Goal: Information Seeking & Learning: Learn about a topic

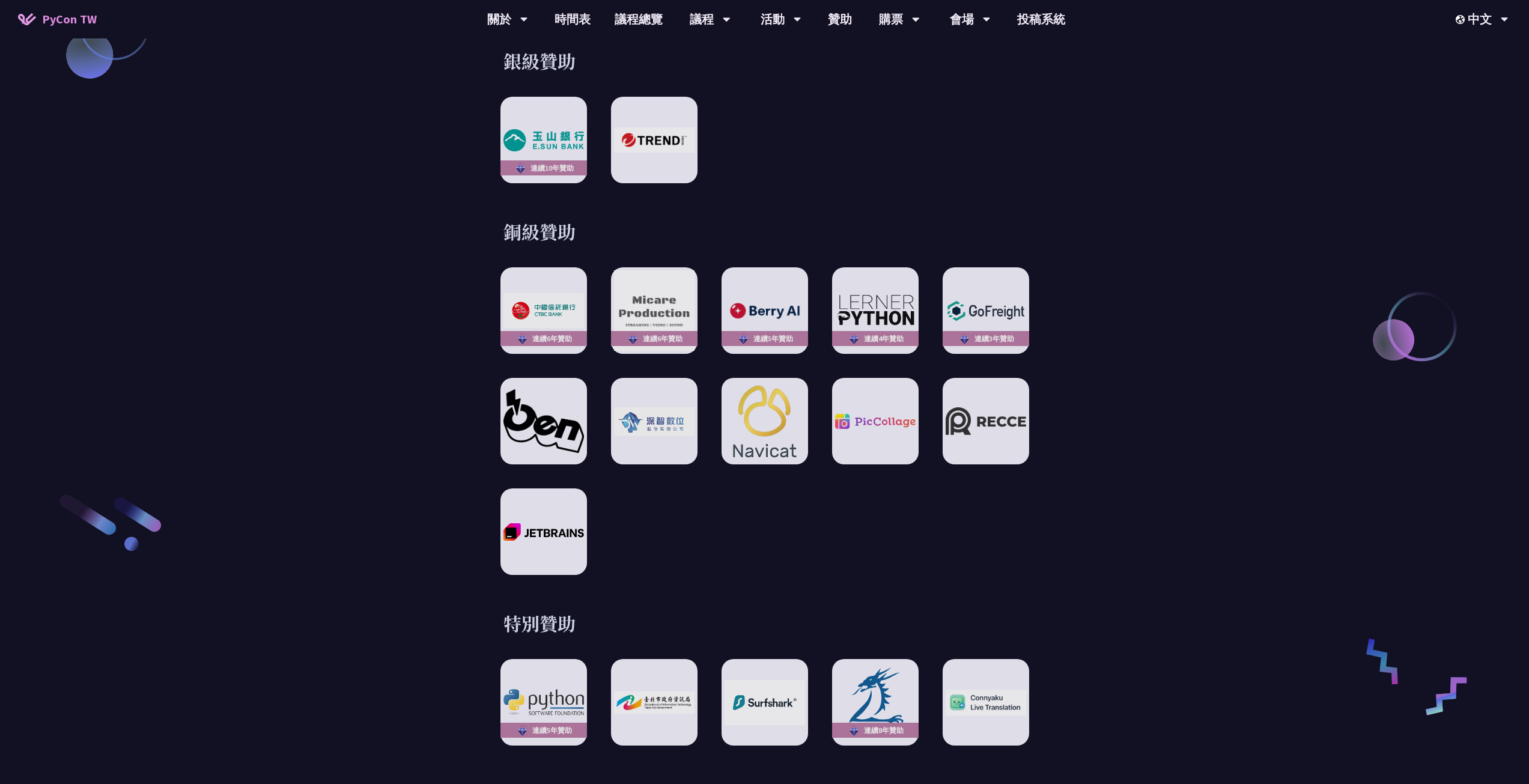
scroll to position [1922, 0]
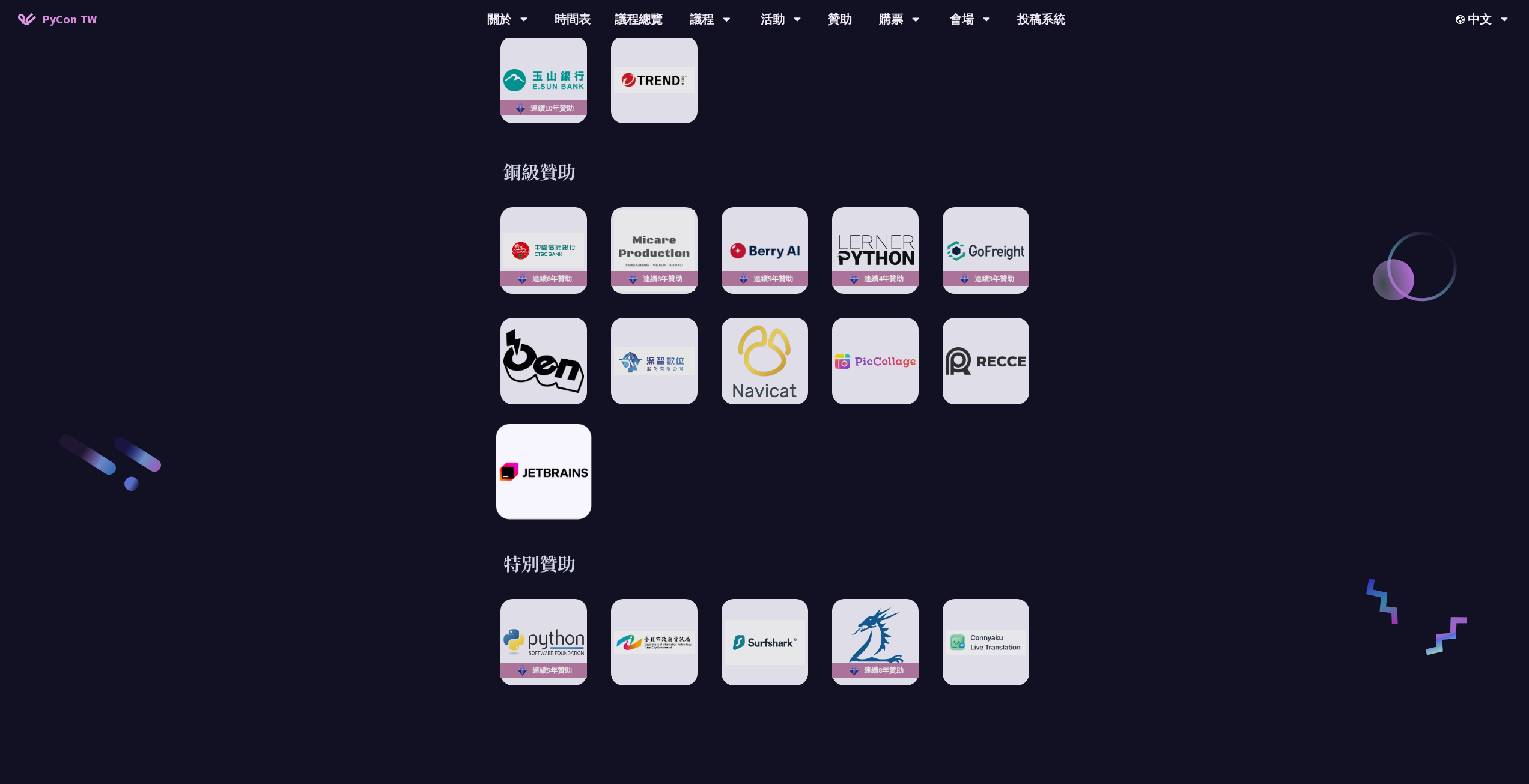
click at [559, 447] on div at bounding box center [543, 472] width 95 height 95
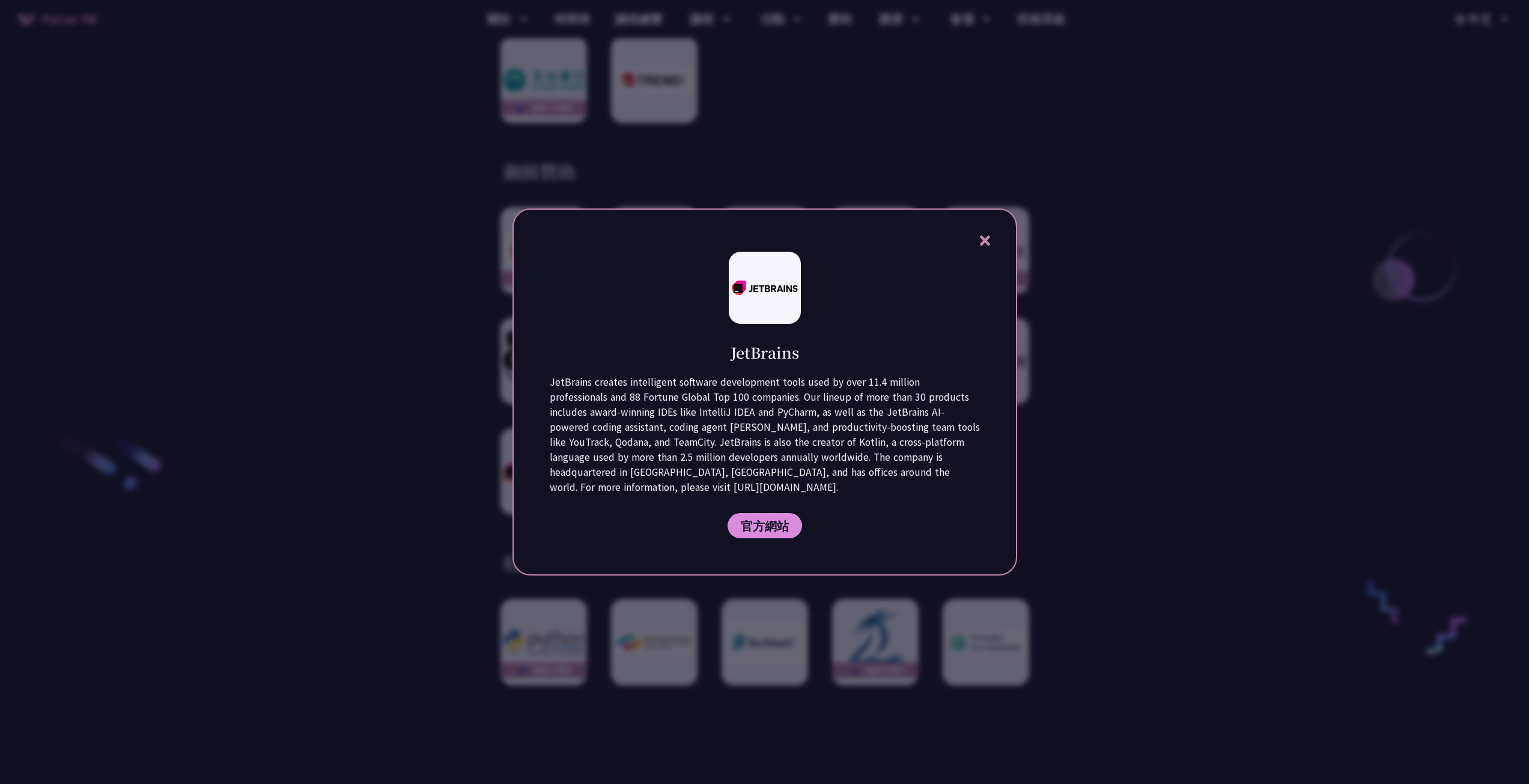
click at [500, 414] on div at bounding box center [764, 392] width 1529 height 784
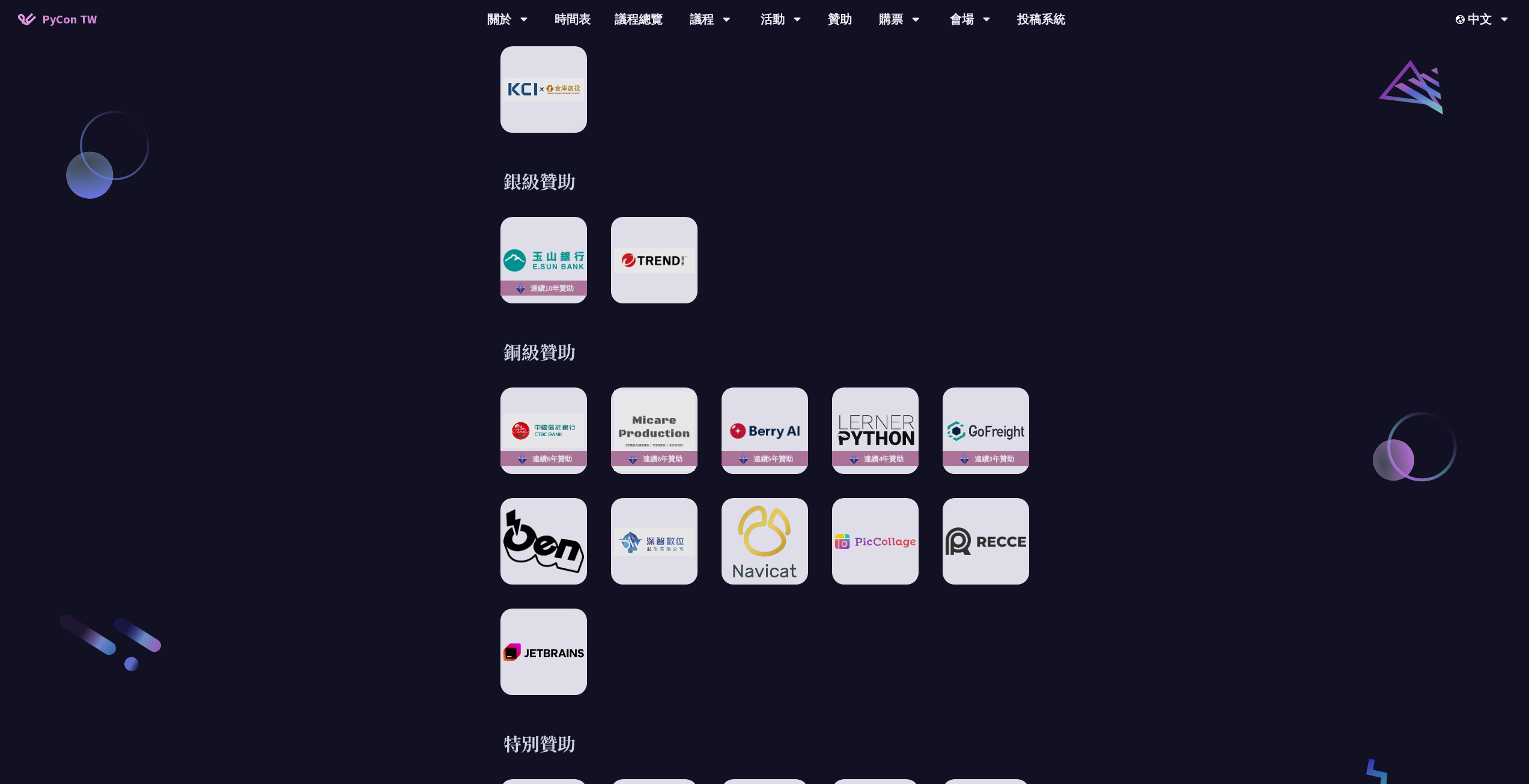
scroll to position [1681, 0]
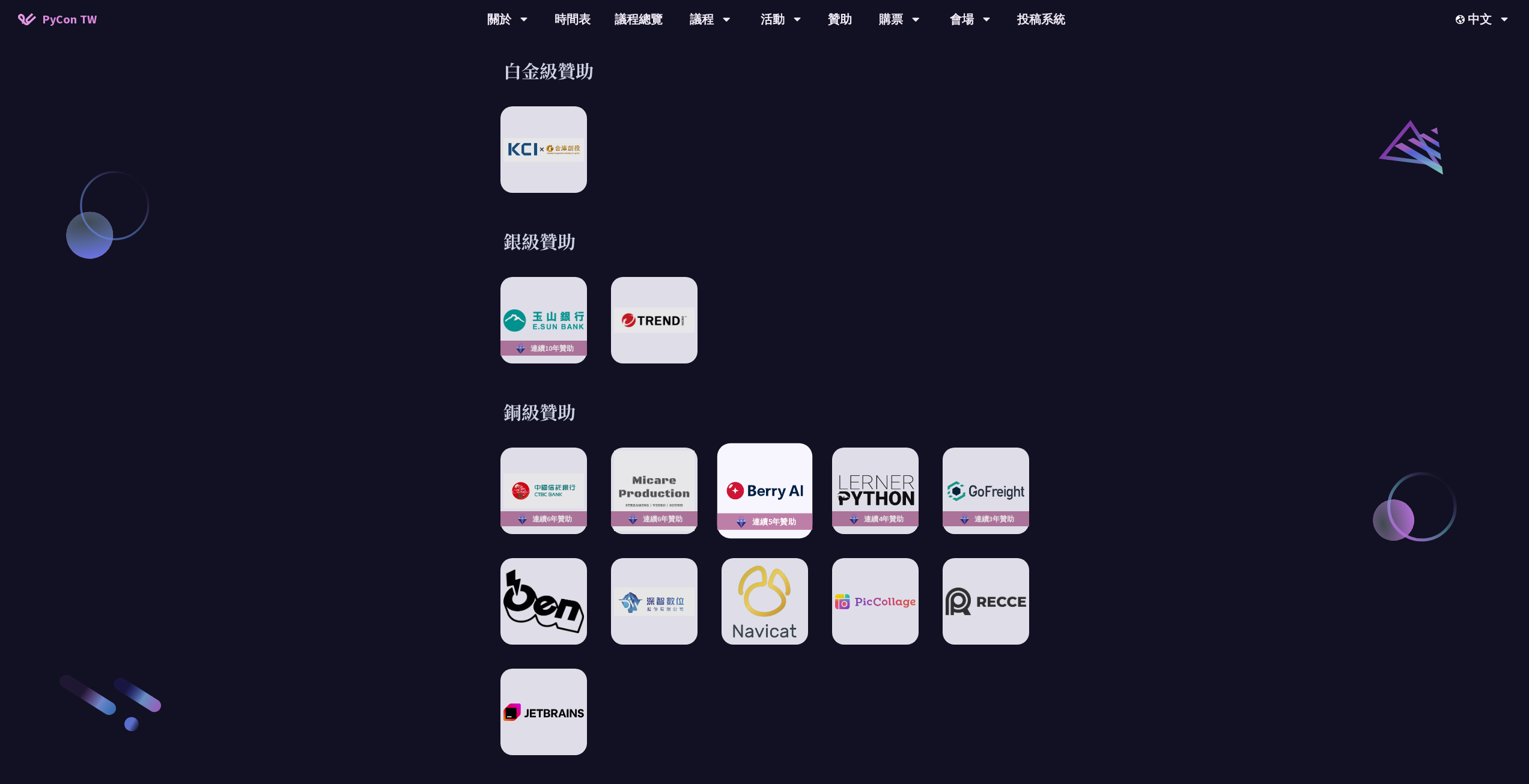
click at [773, 455] on div "連續5年贊助" at bounding box center [764, 491] width 95 height 95
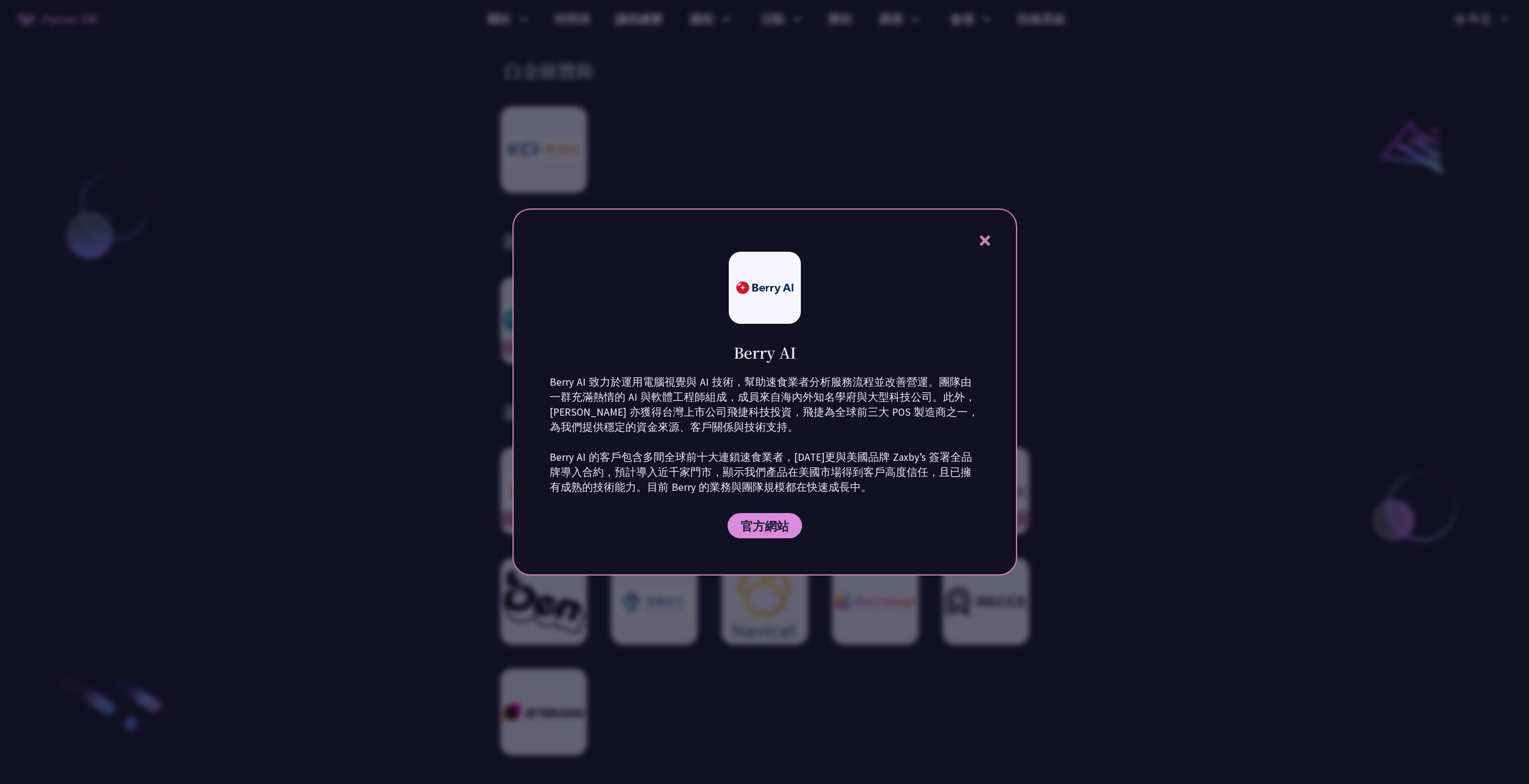
drag, startPoint x: 773, startPoint y: 455, endPoint x: 754, endPoint y: 368, distance: 89.1
click at [754, 368] on div "Berry AI Berry AI 致力於運用電腦視覺與 AI 技術，幫助速食業者分析服務流程並改善營運。團隊由一群充滿熱情的 AI 與軟體工程師組成，成員來…" at bounding box center [764, 392] width 505 height 367
click at [420, 328] on div at bounding box center [764, 392] width 1529 height 784
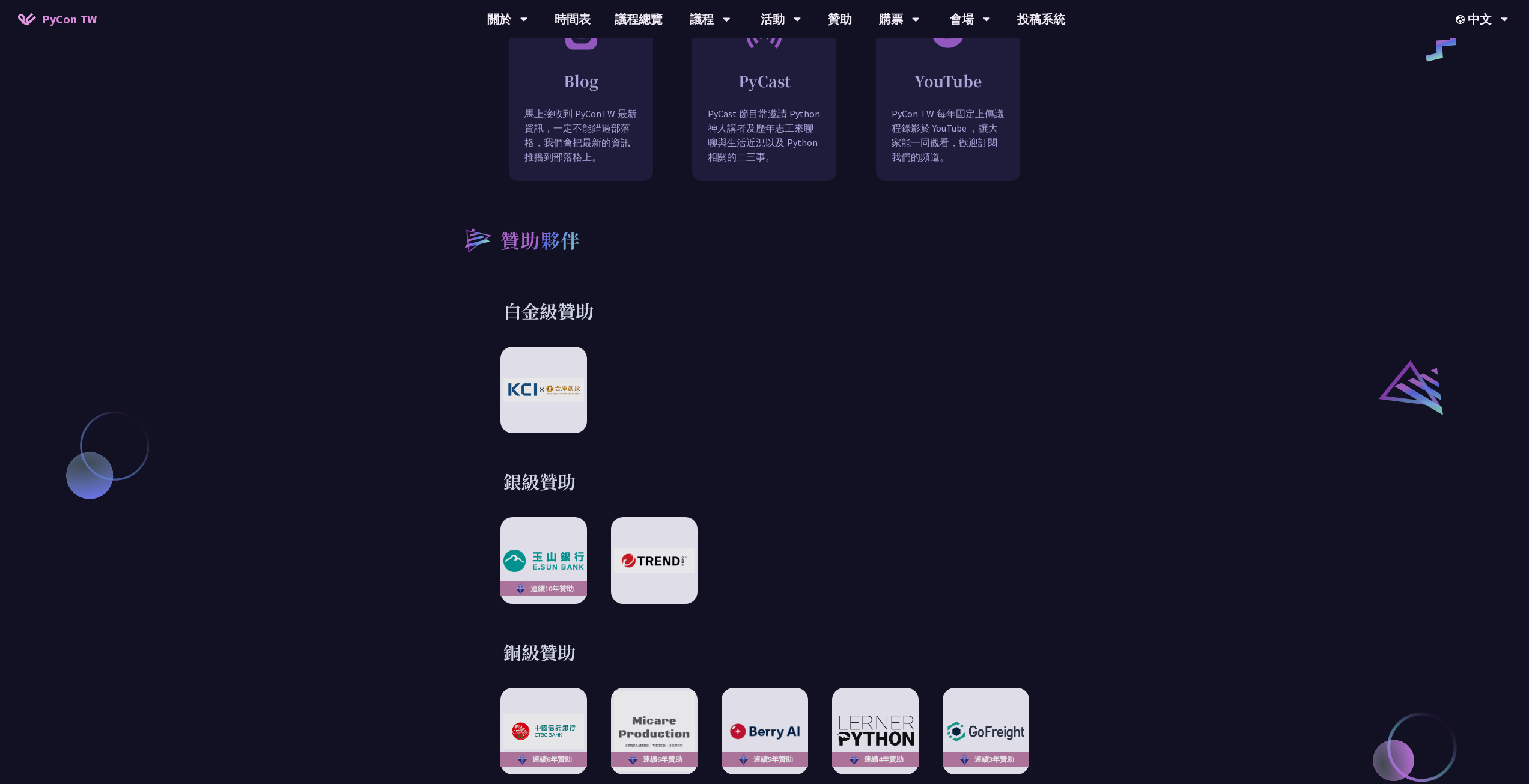
scroll to position [1381, 0]
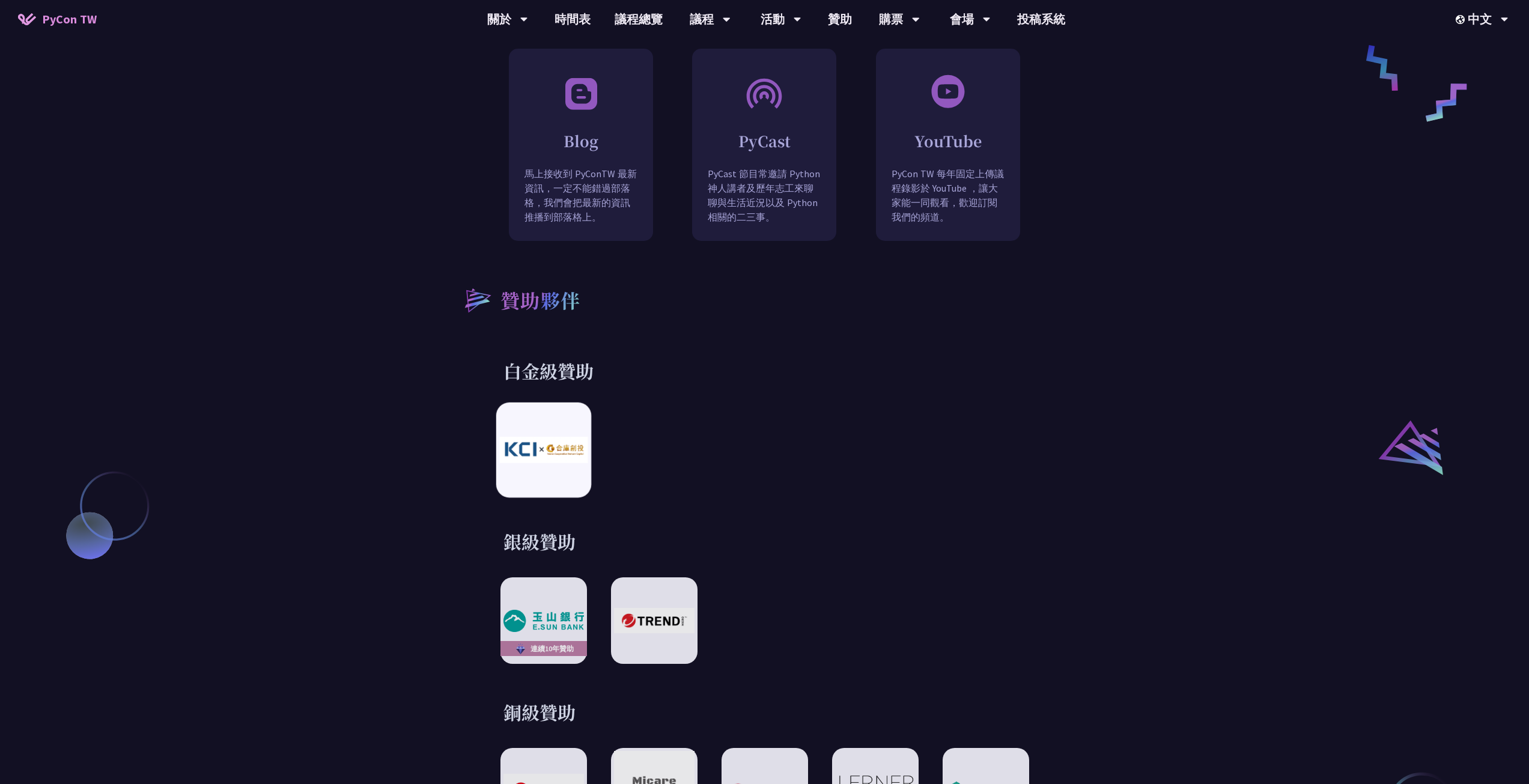
click at [545, 437] on img at bounding box center [543, 450] width 88 height 26
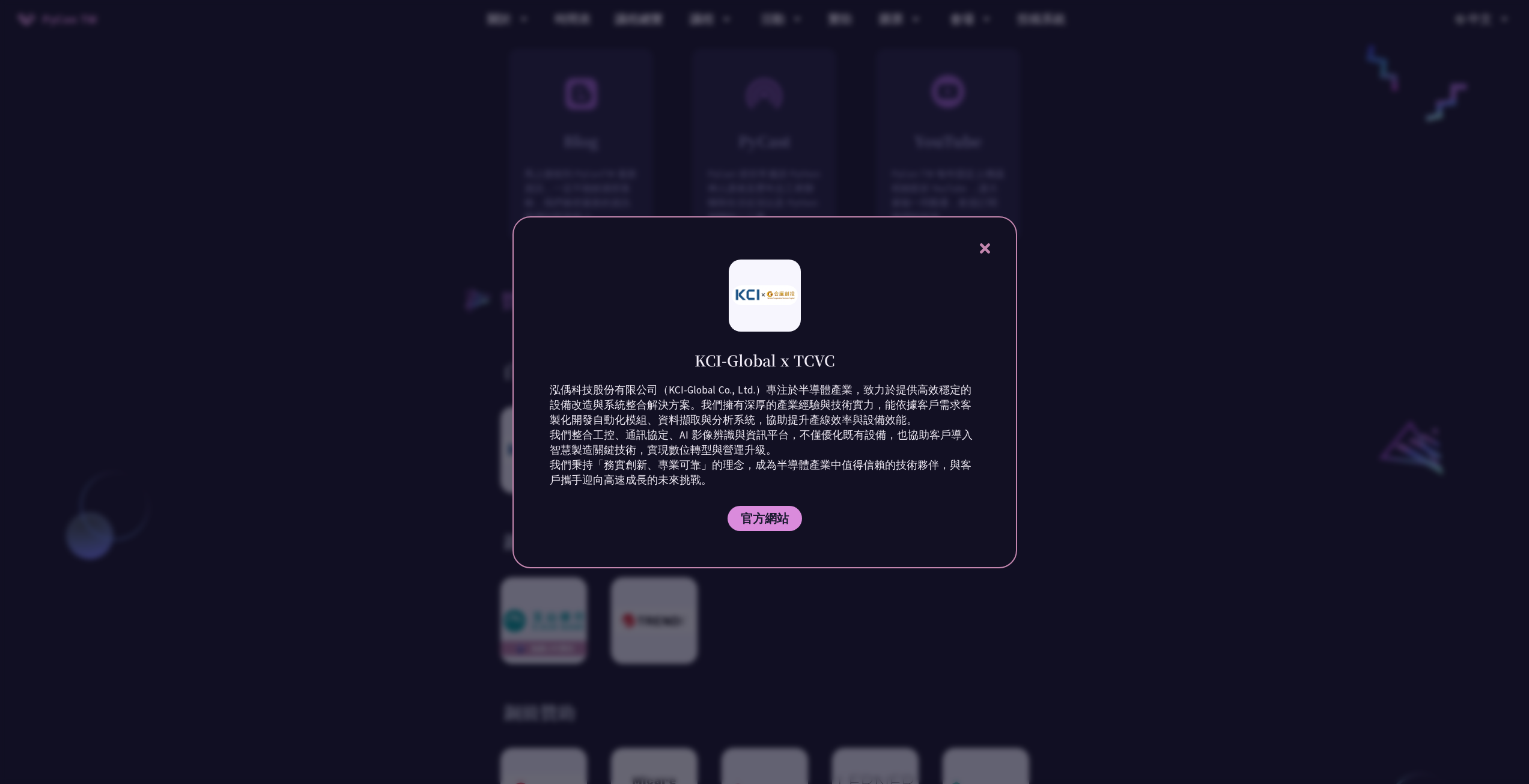
click at [464, 330] on div at bounding box center [764, 392] width 1529 height 784
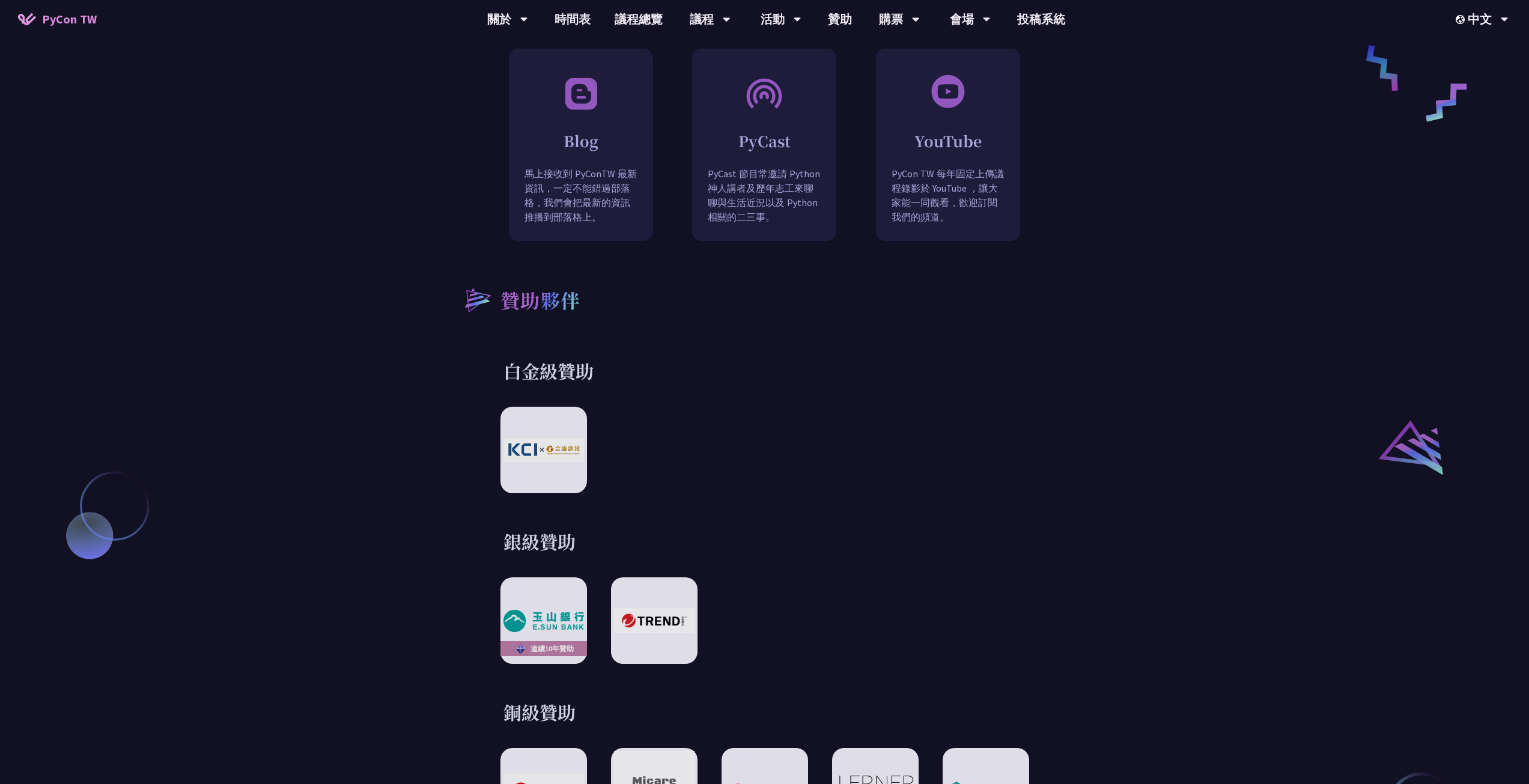
scroll to position [1081, 0]
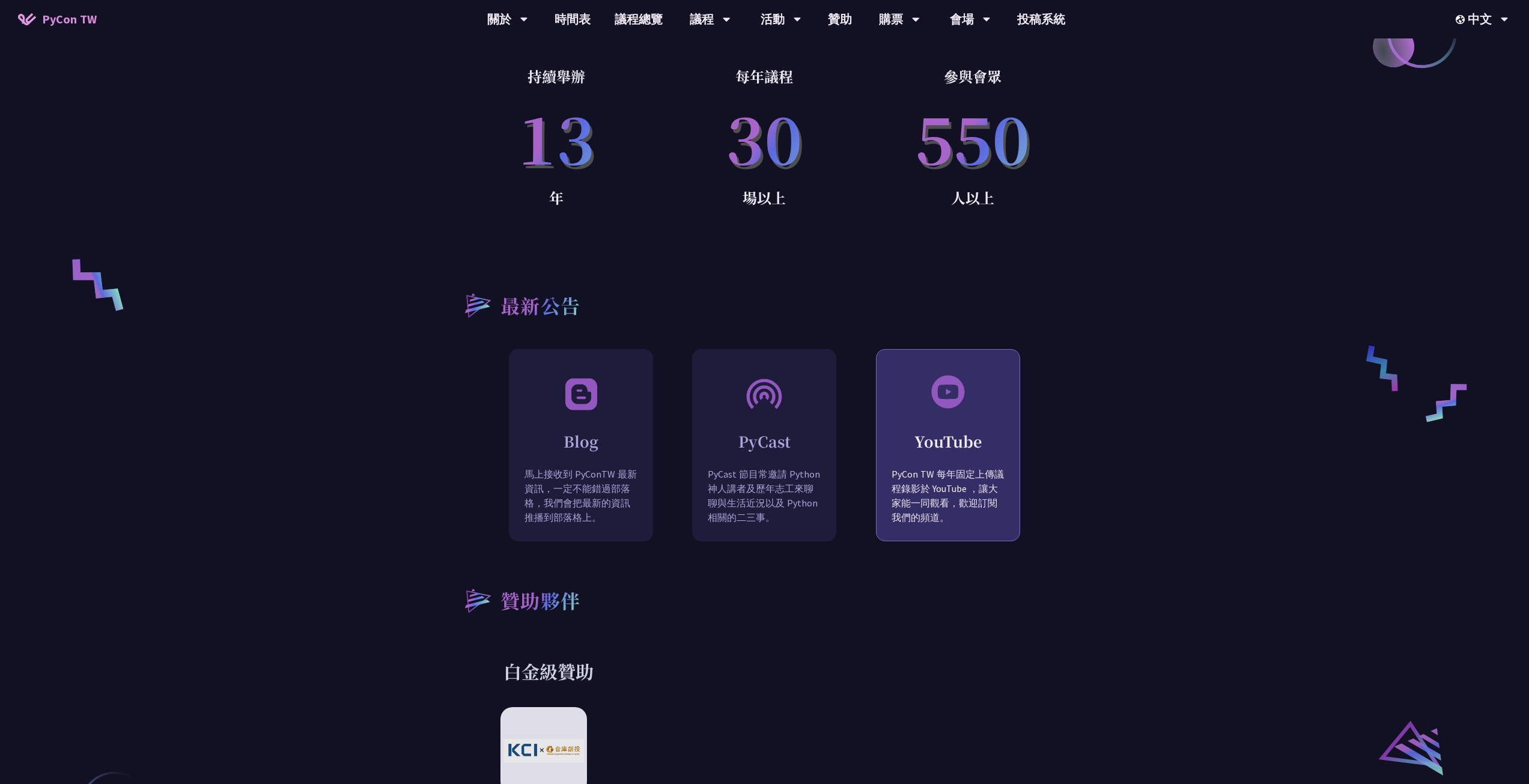
click at [959, 431] on h2 "YouTube" at bounding box center [948, 441] width 143 height 21
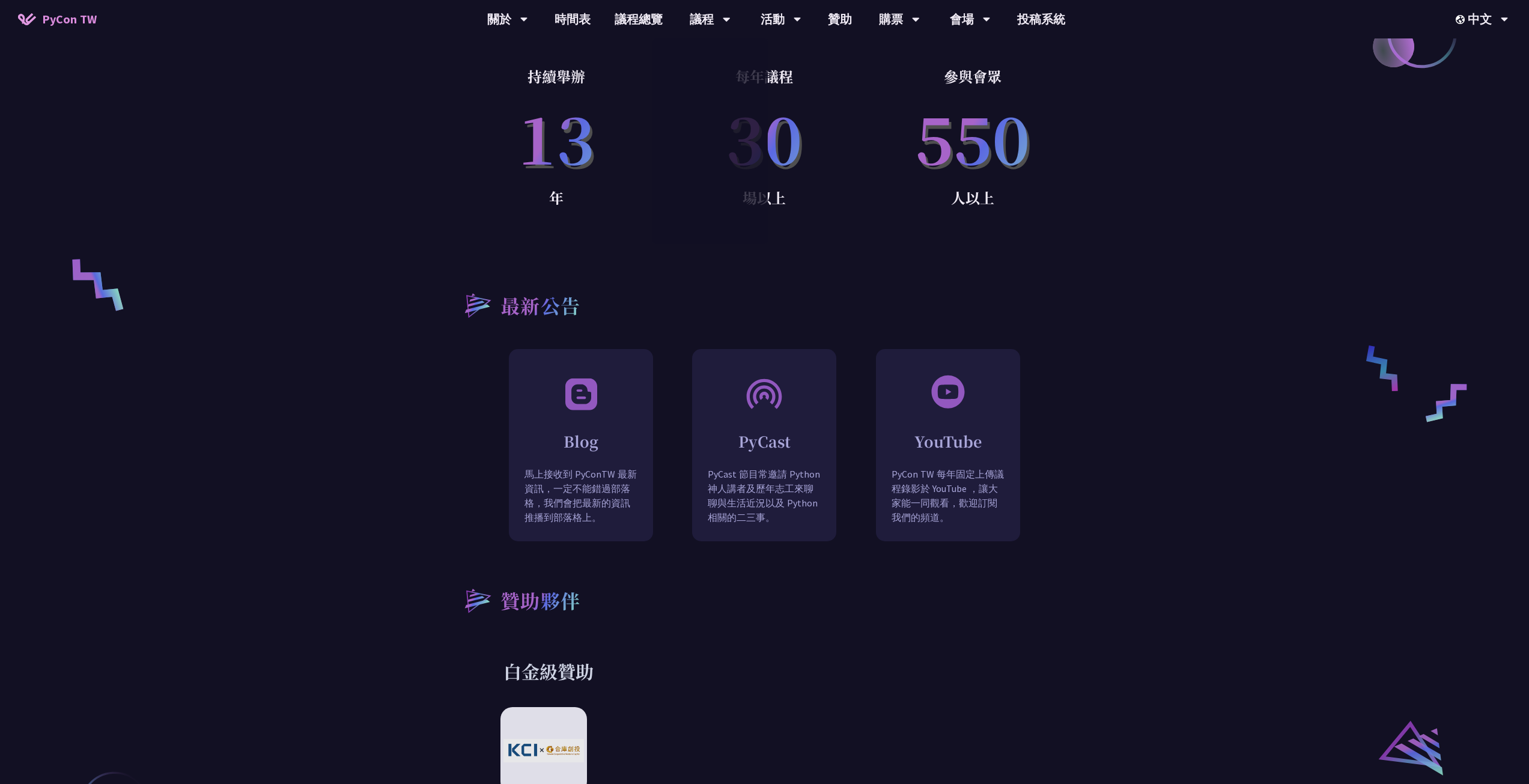
scroll to position [1021, 0]
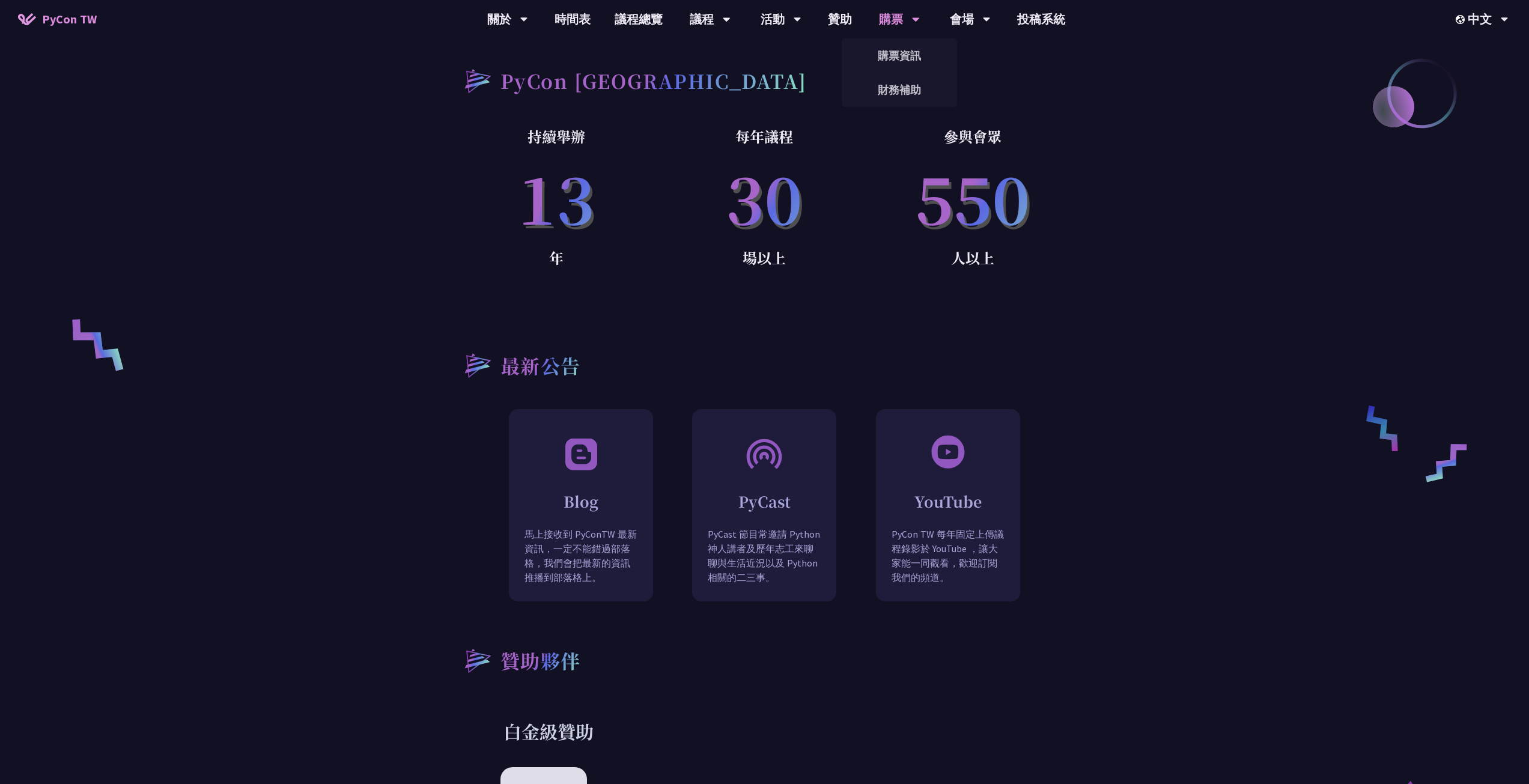
click at [879, 73] on div "財務補助" at bounding box center [899, 90] width 115 height 34
click at [886, 66] on div "購票資訊 財務補助" at bounding box center [899, 73] width 115 height 68
click at [528, 37] on div "購票" at bounding box center [507, 19] width 40 height 39
click at [887, 58] on link "購票資訊" at bounding box center [899, 55] width 115 height 28
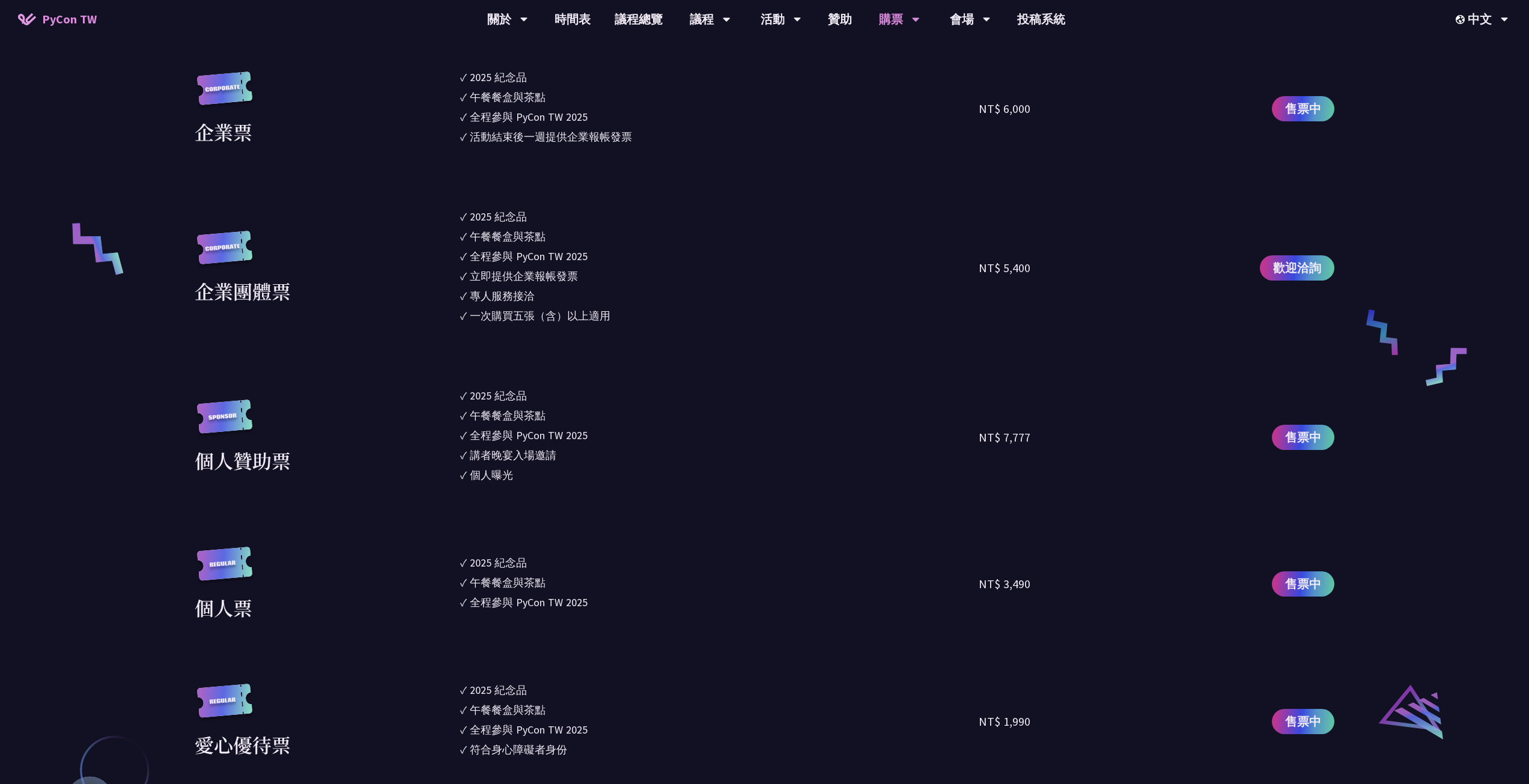
scroll to position [661, 0]
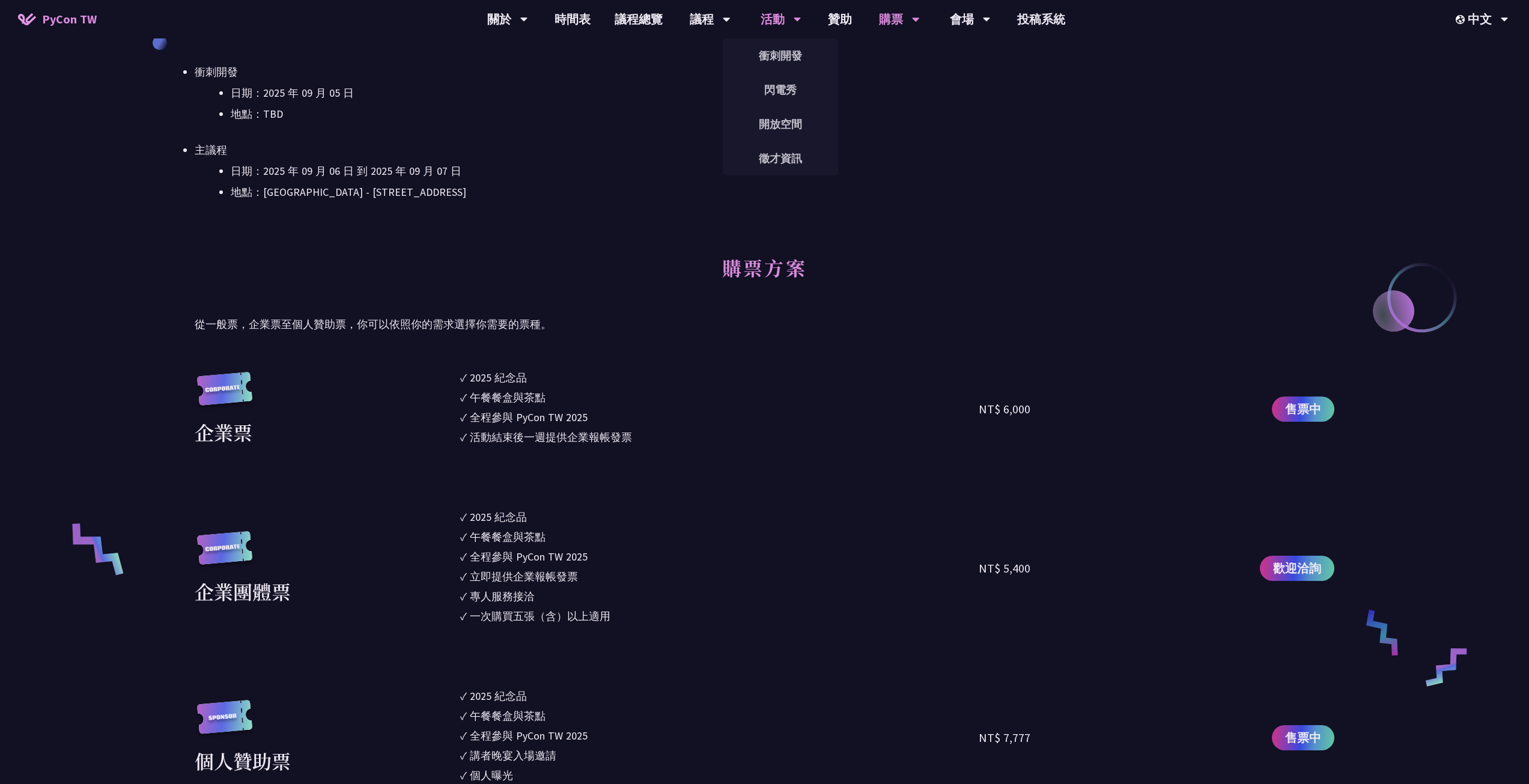
click at [528, 13] on icon at bounding box center [523, 19] width 8 height 12
click at [790, 78] on link "閃電秀" at bounding box center [781, 89] width 115 height 28
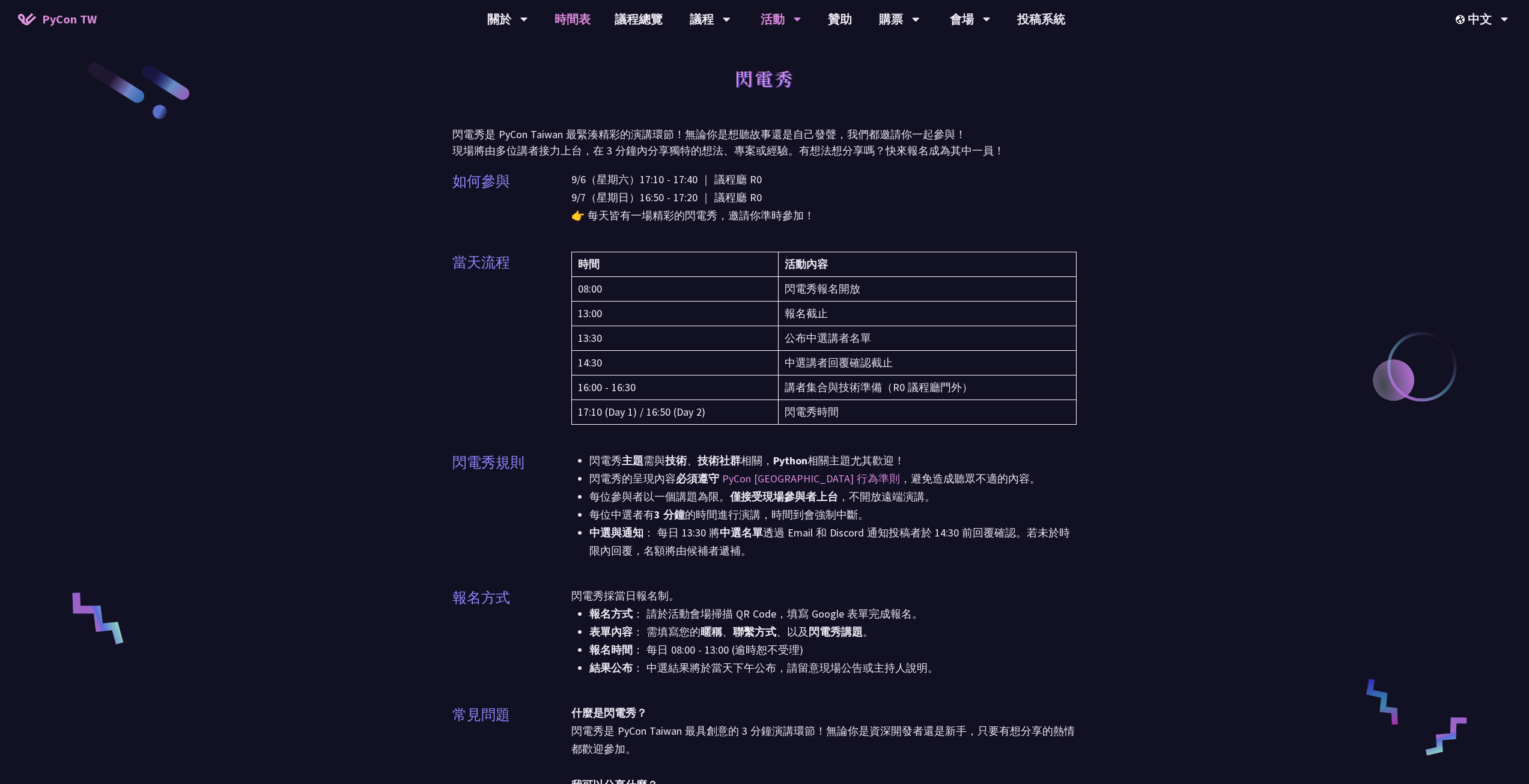
click at [586, 7] on link "時間表" at bounding box center [572, 19] width 60 height 39
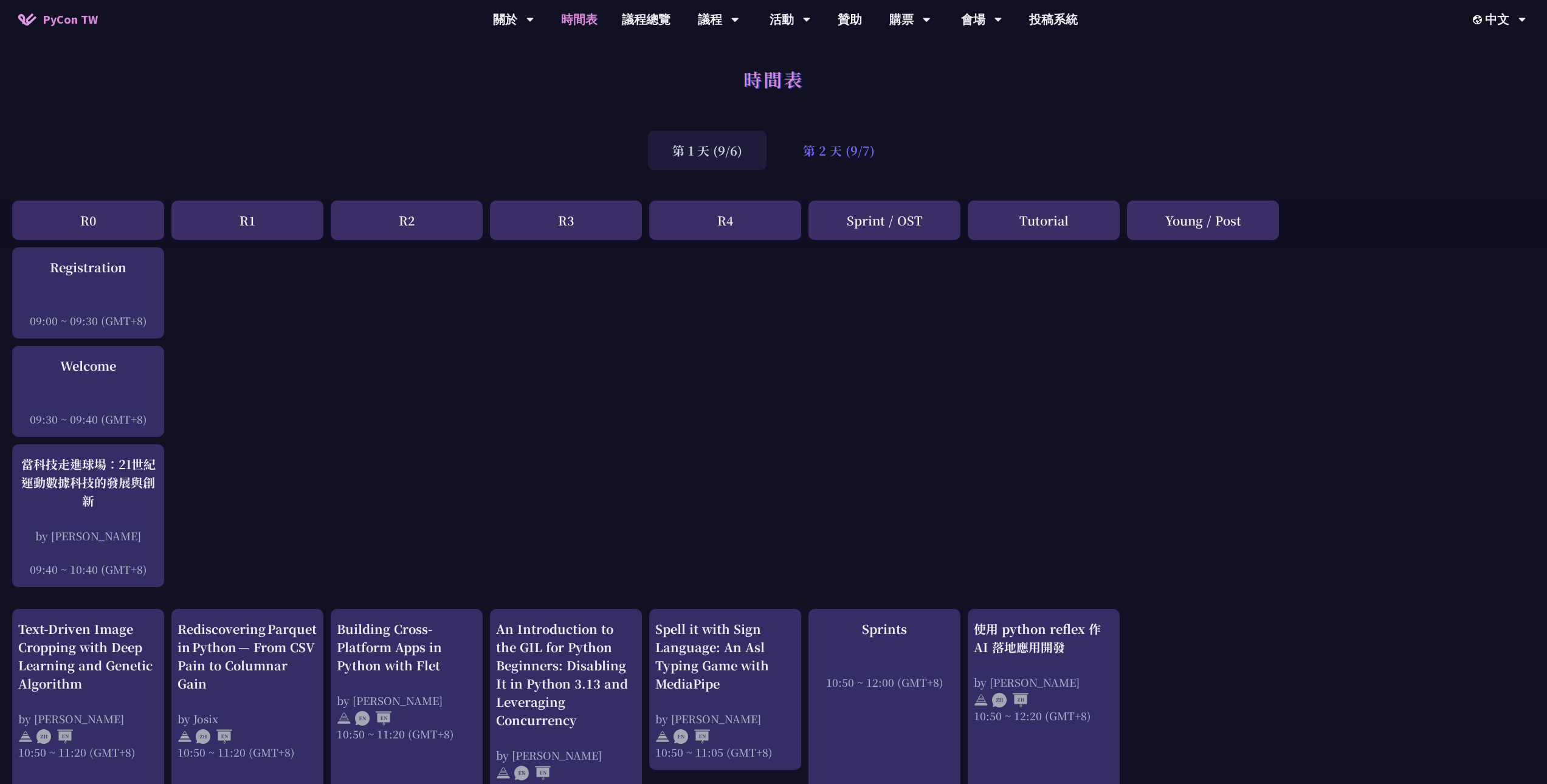
click at [804, 162] on div "第 2 天 (9/7)" at bounding box center [839, 150] width 120 height 39
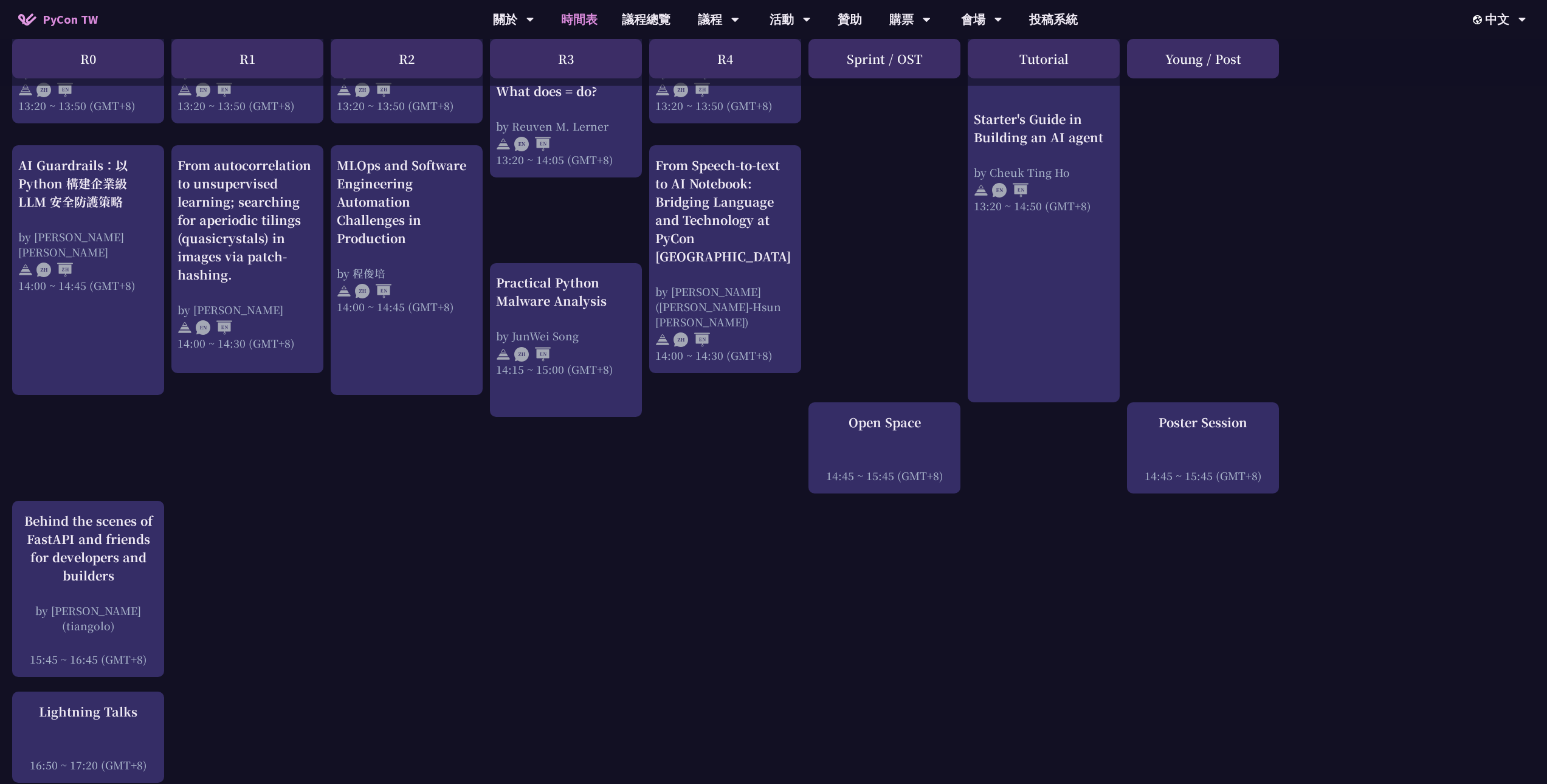
scroll to position [1215, 0]
